Goal: Information Seeking & Learning: Learn about a topic

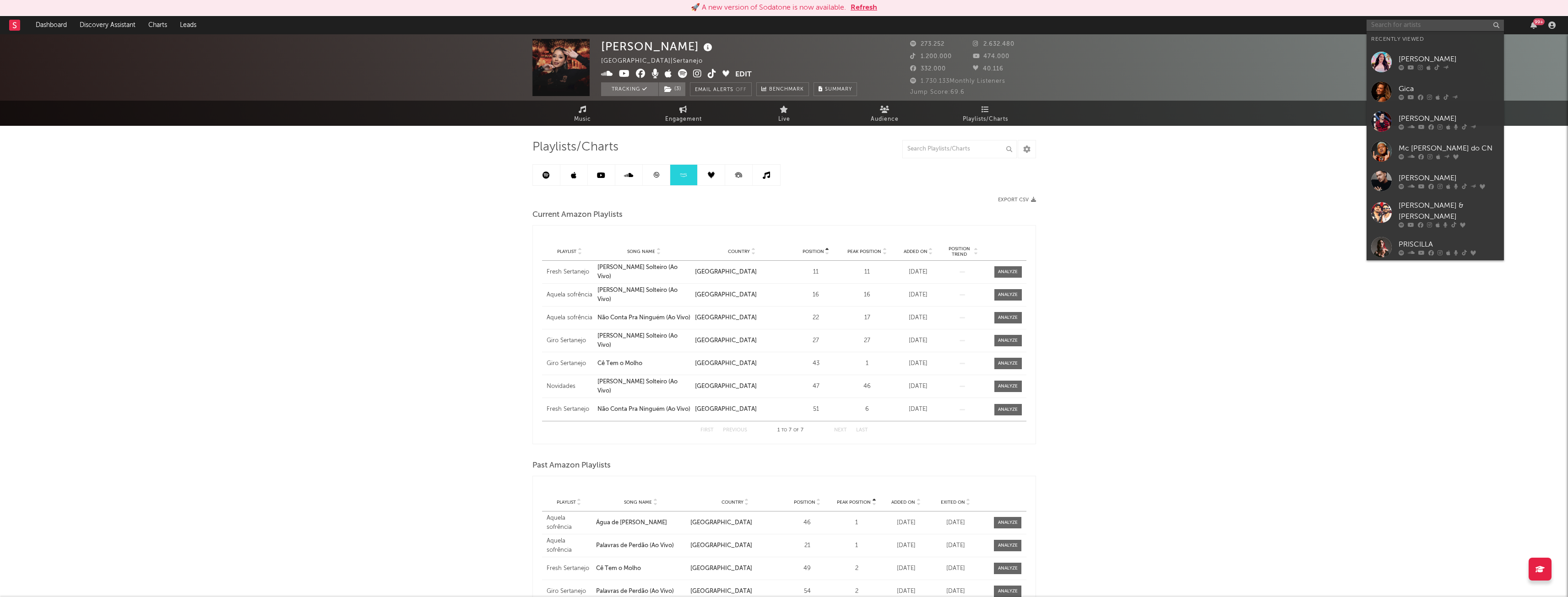
click at [1393, 20] on input "text" at bounding box center [1435, 25] width 138 height 12
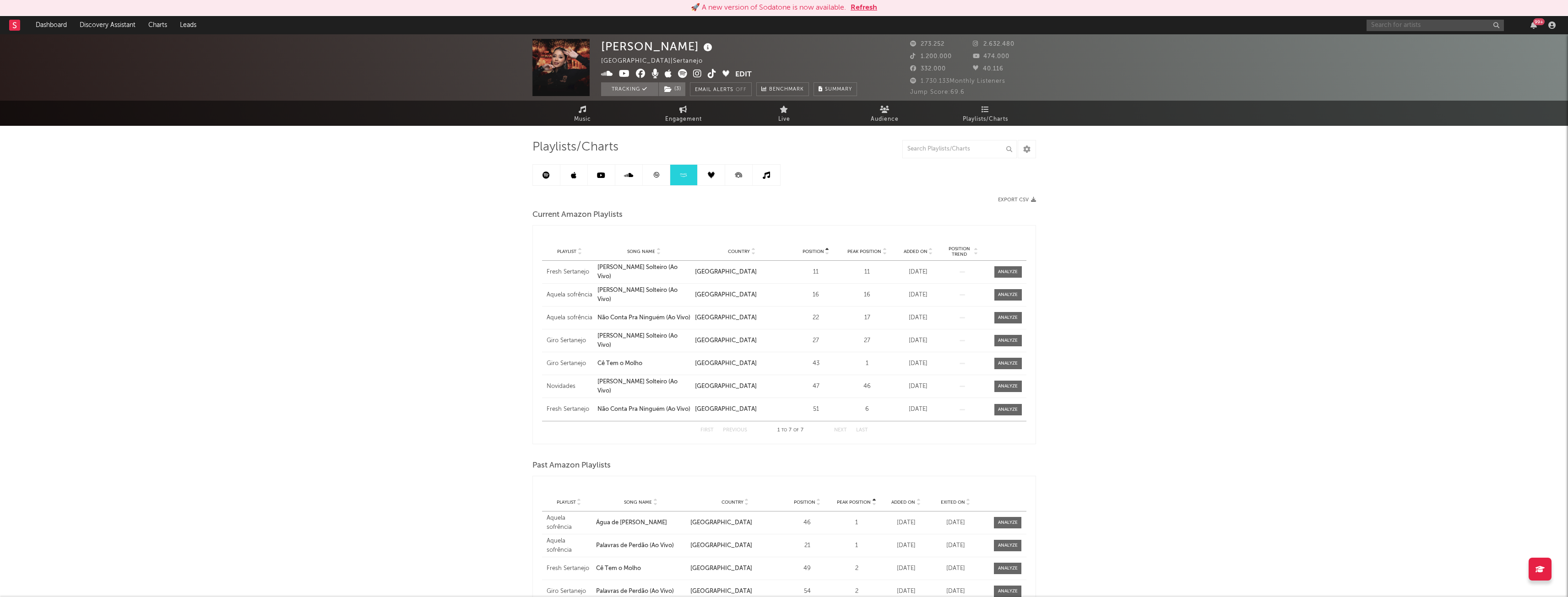
click at [1404, 26] on input "text" at bounding box center [1435, 25] width 138 height 12
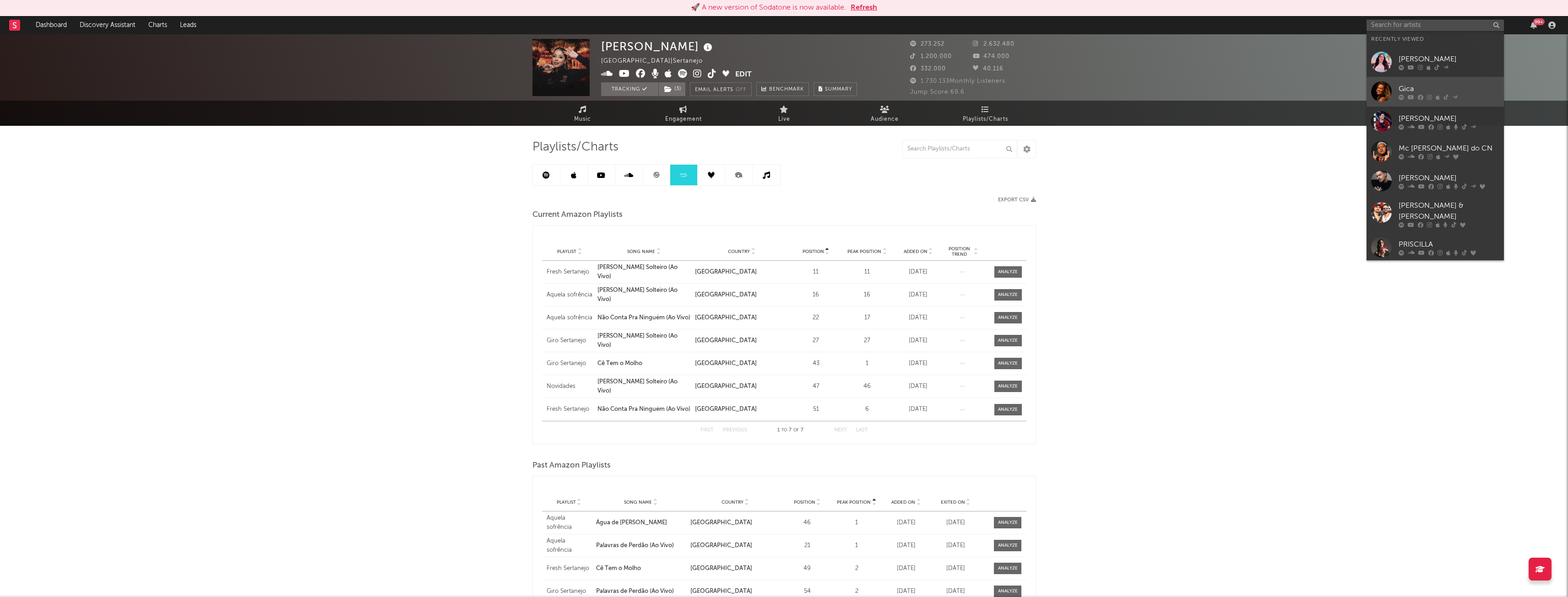
click at [1406, 89] on div "Gica" at bounding box center [1449, 89] width 101 height 11
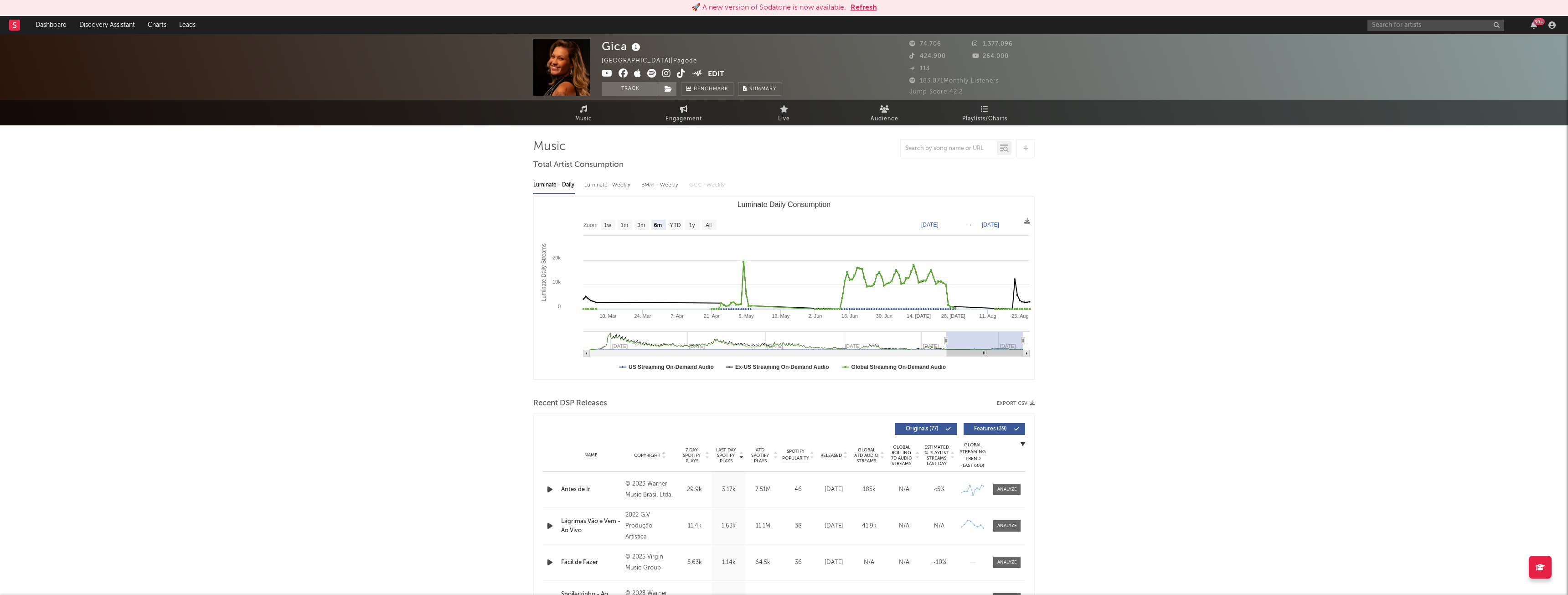
select select "6m"
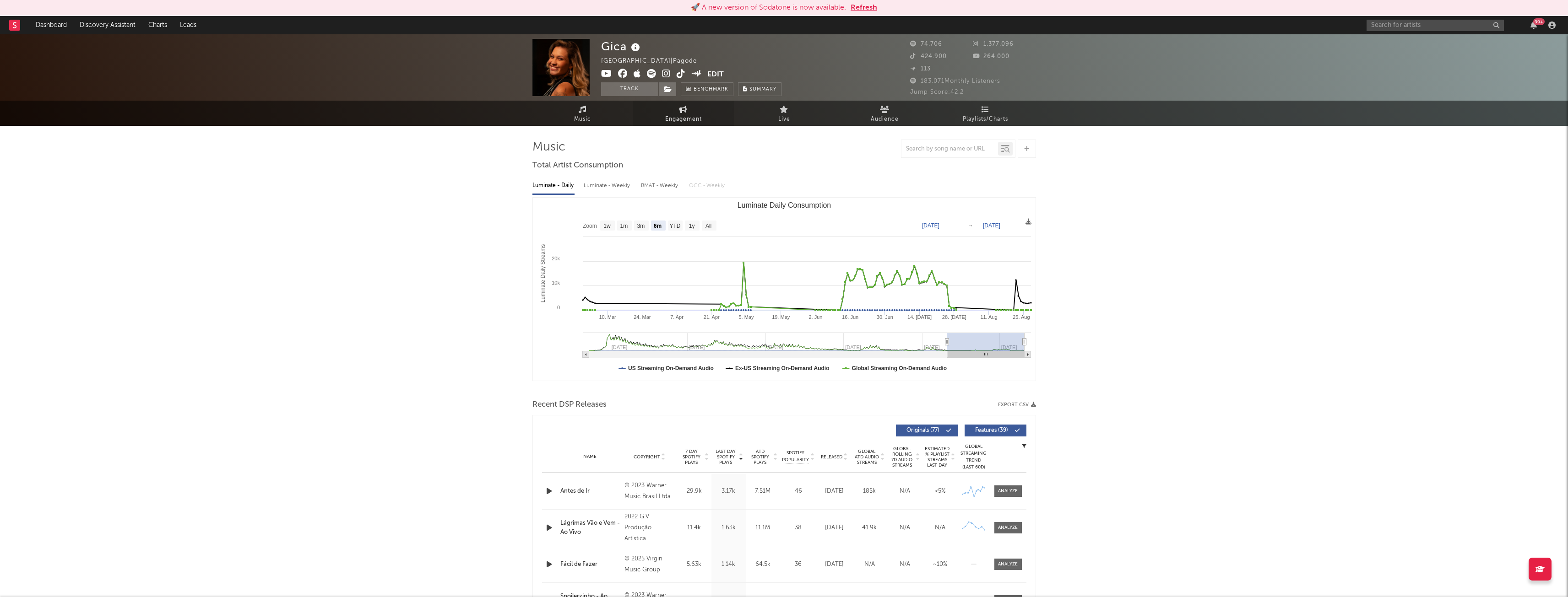
click at [690, 109] on link "Engagement" at bounding box center [683, 113] width 101 height 25
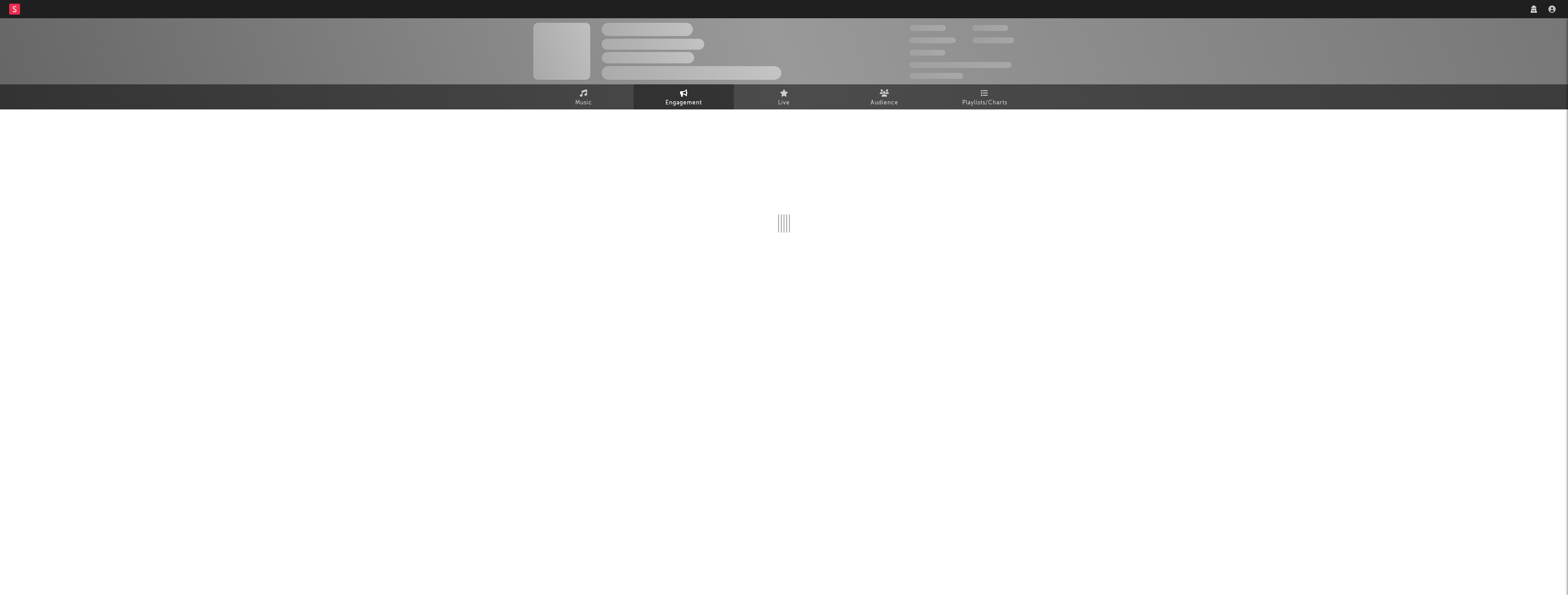
select select "1w"
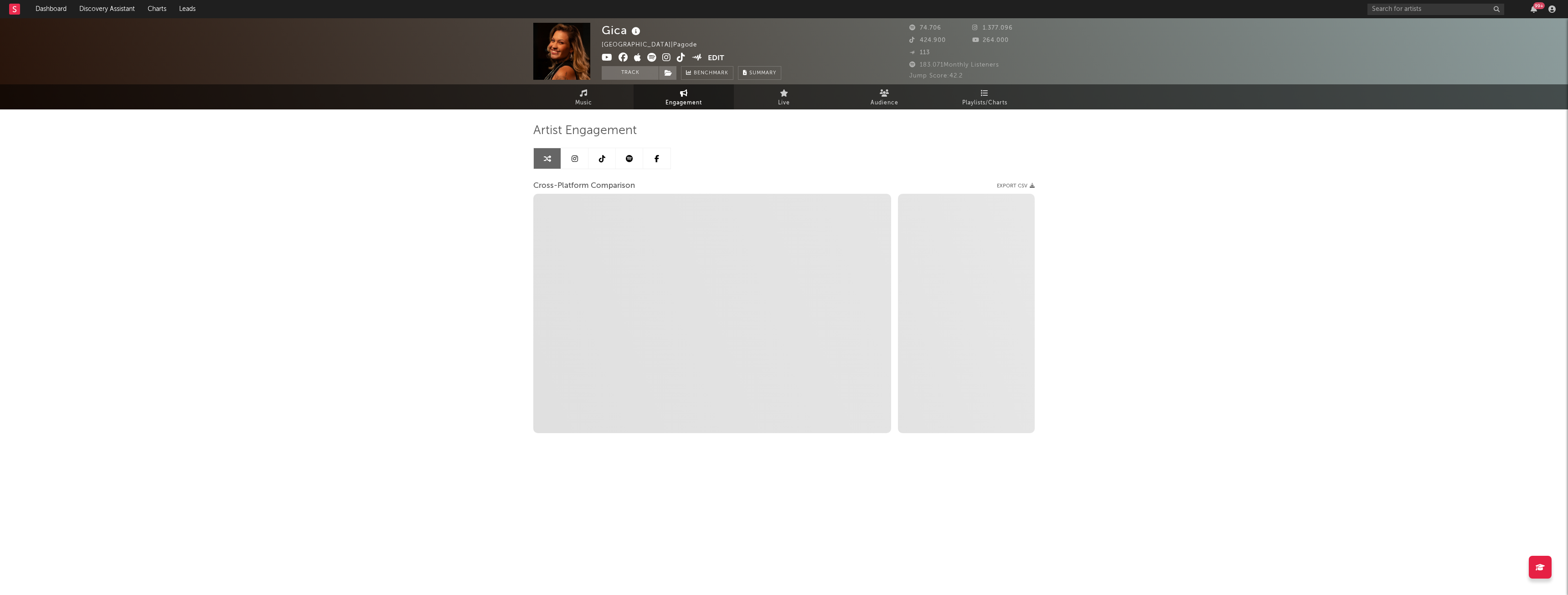
select select "1m"
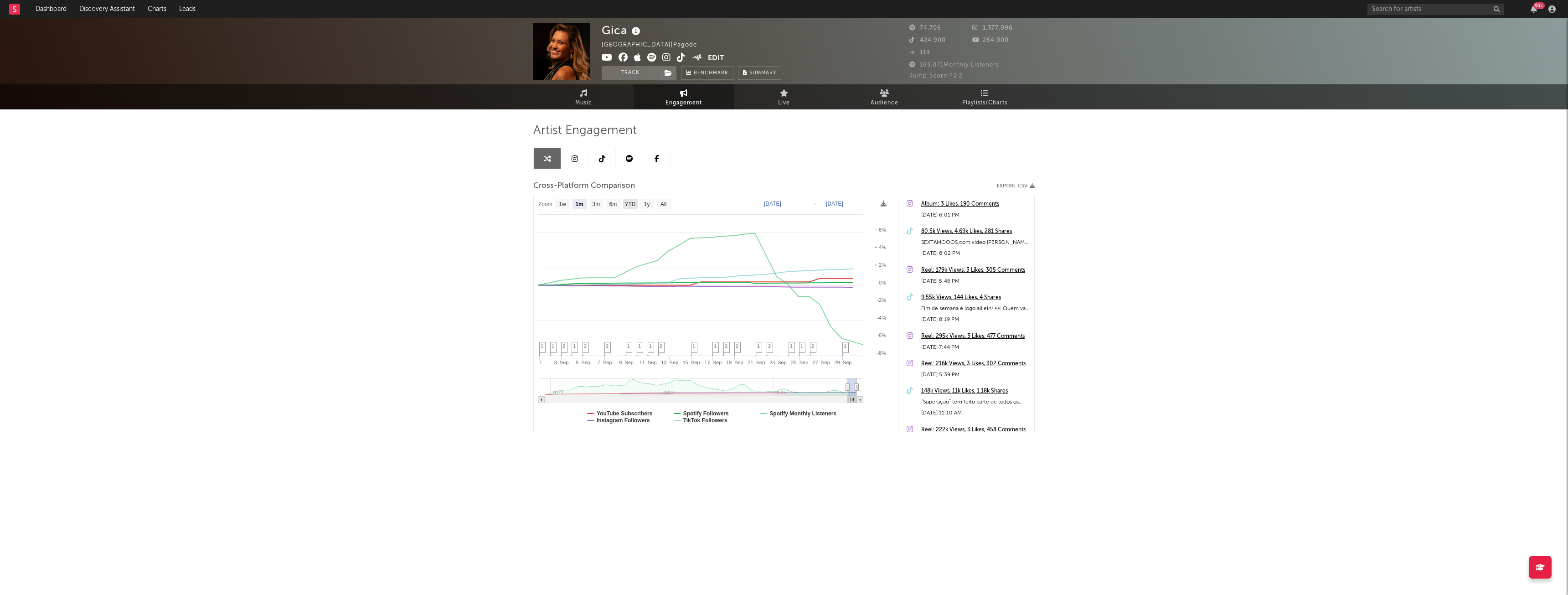
click at [629, 207] on text "YTD" at bounding box center [630, 204] width 11 height 6
select select "YTD"
type input "[DATE]"
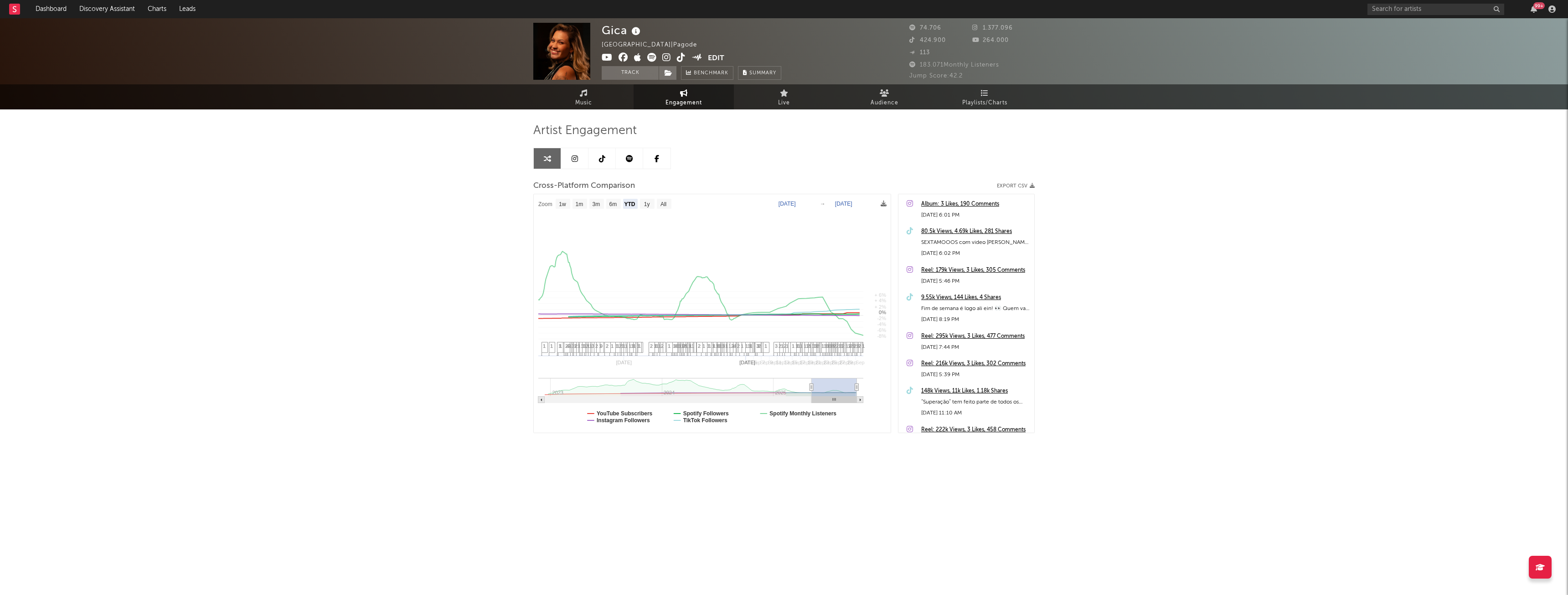
select select "1w"
